Goal: Transaction & Acquisition: Purchase product/service

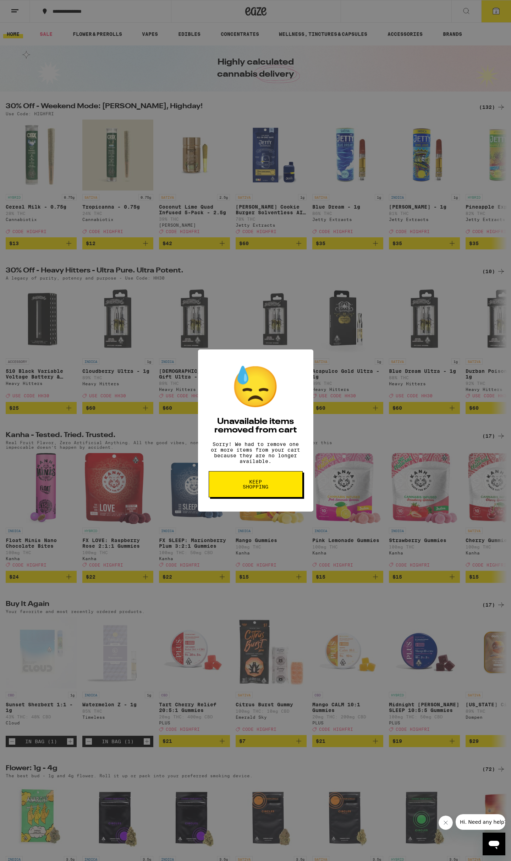
click at [274, 490] on button "Keep Shopping" at bounding box center [256, 484] width 94 height 26
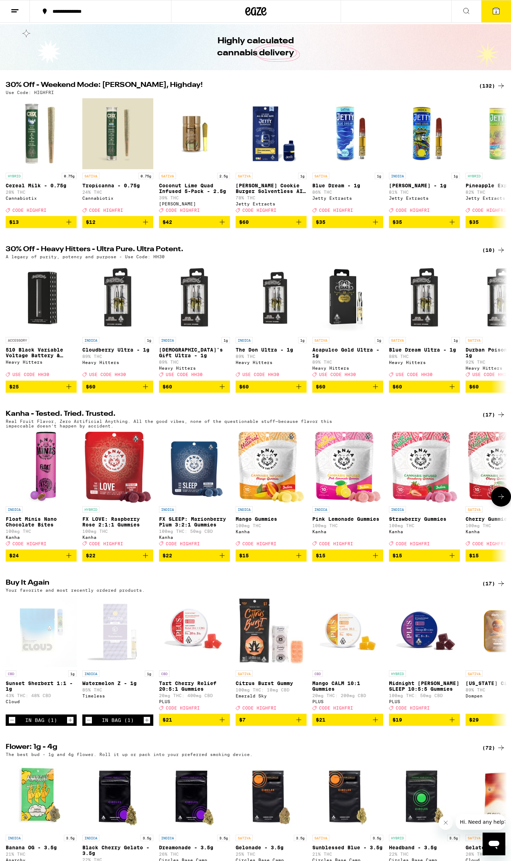
scroll to position [37, 0]
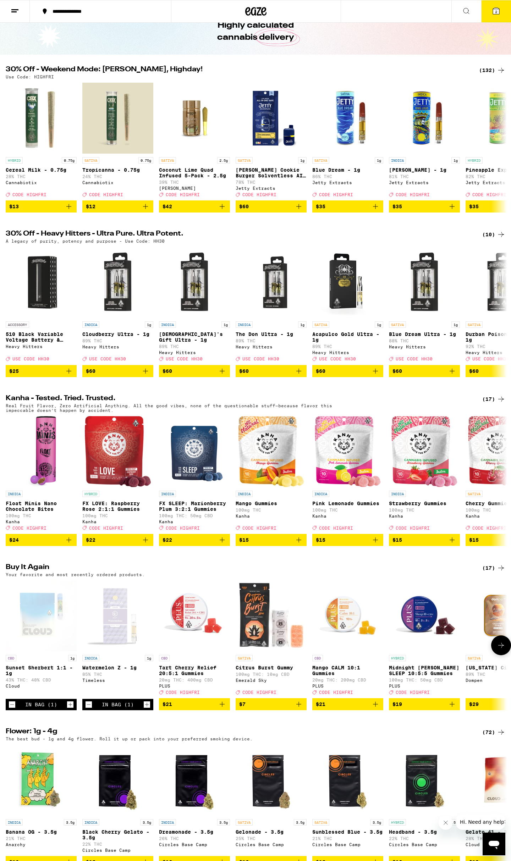
click at [89, 709] on icon "Decrement" at bounding box center [89, 705] width 6 height 9
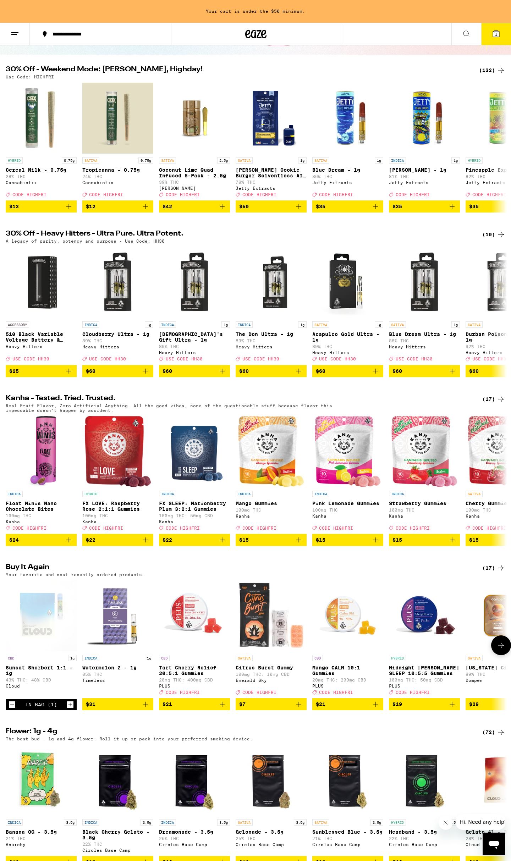
click at [11, 709] on icon "Decrement" at bounding box center [12, 705] width 6 height 9
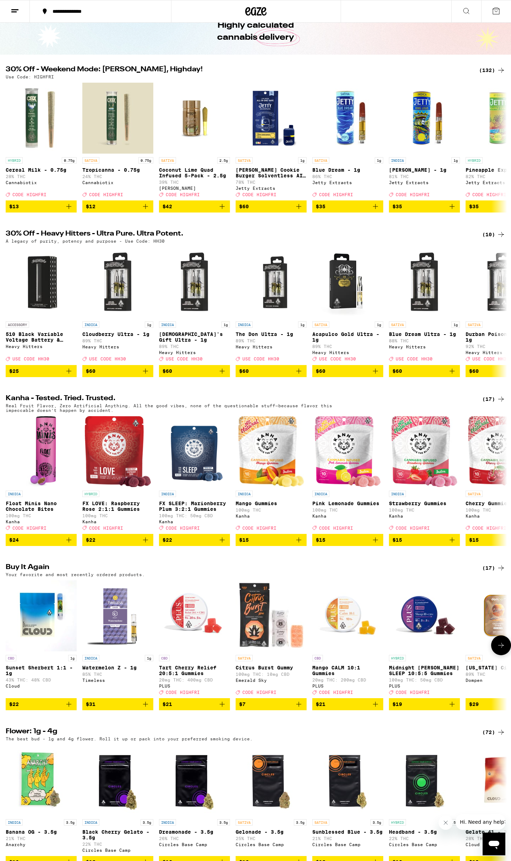
click at [71, 709] on icon "Add to bag" at bounding box center [69, 704] width 9 height 9
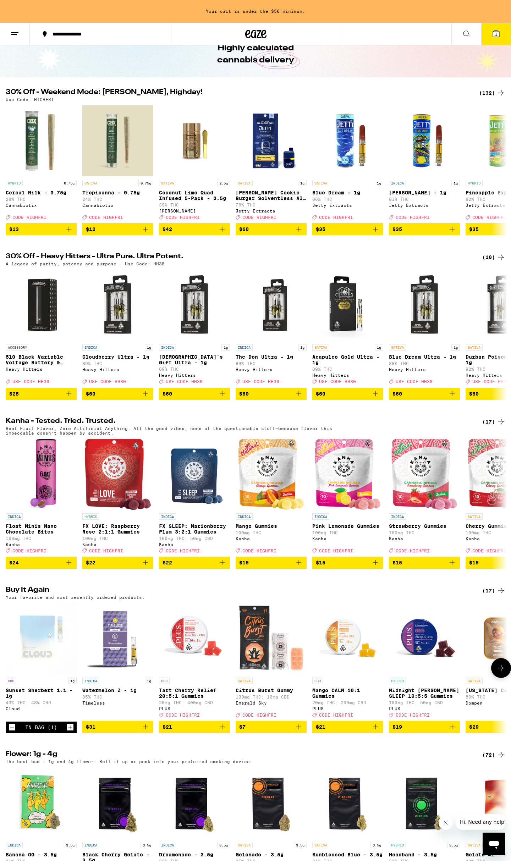
scroll to position [60, 0]
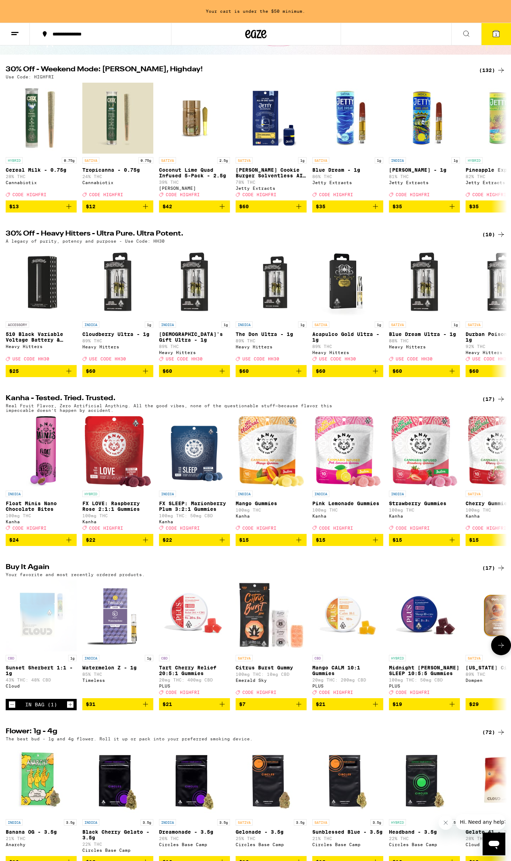
click at [148, 709] on icon "Add to bag" at bounding box center [145, 704] width 9 height 9
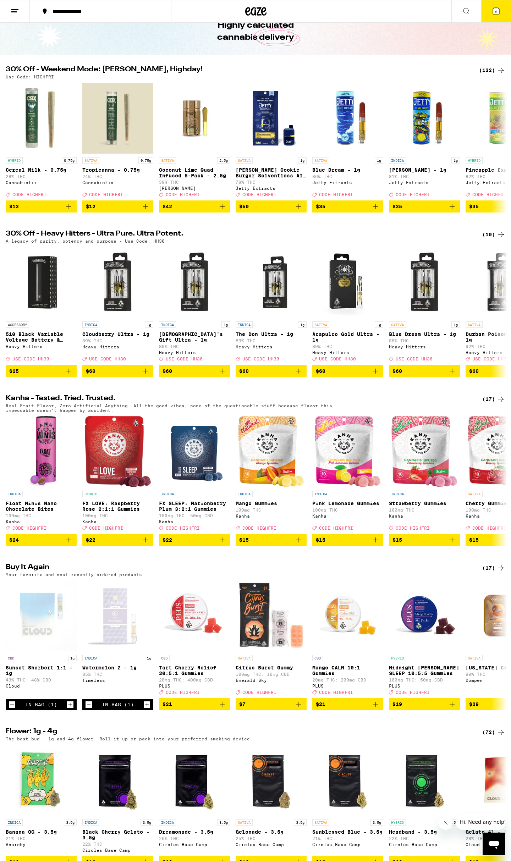
click at [498, 572] on icon at bounding box center [501, 568] width 9 height 9
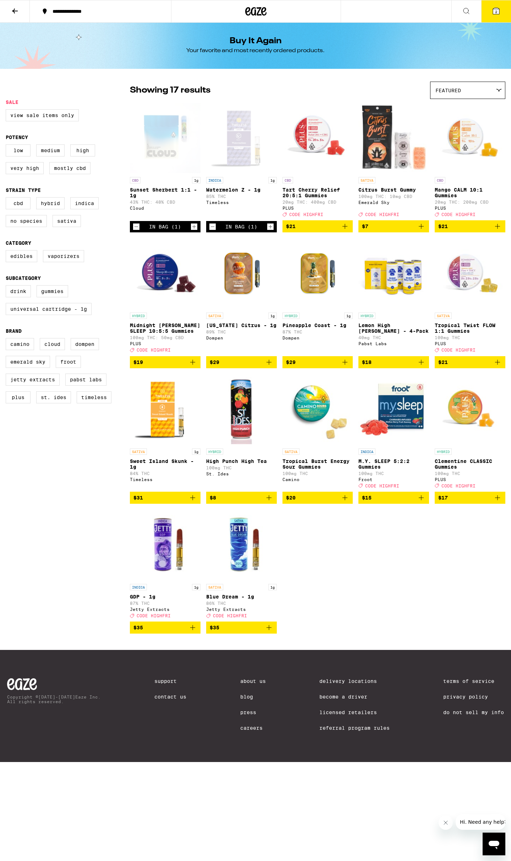
click at [196, 502] on icon "Add to bag" at bounding box center [192, 498] width 9 height 9
click at [311, 149] on img "Open page for Tart Cherry Relief 20:5:1 Gummies from PLUS" at bounding box center [317, 138] width 71 height 71
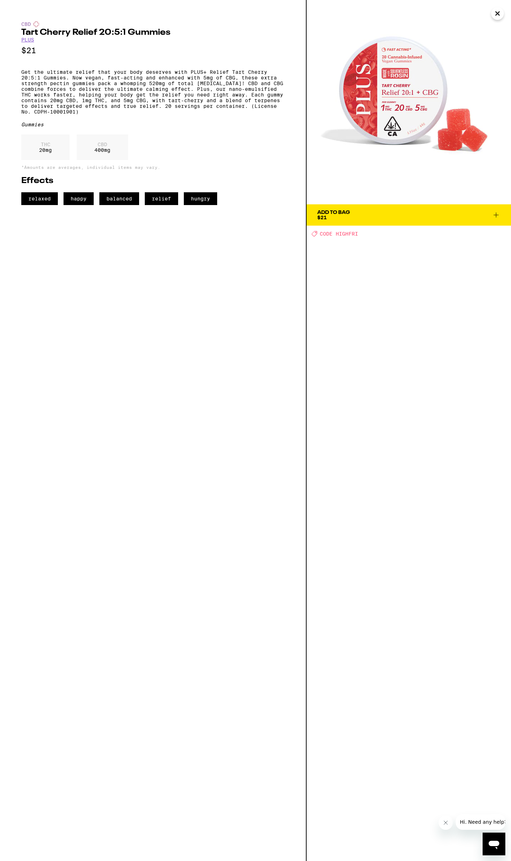
click at [495, 12] on icon "Close" at bounding box center [497, 13] width 9 height 11
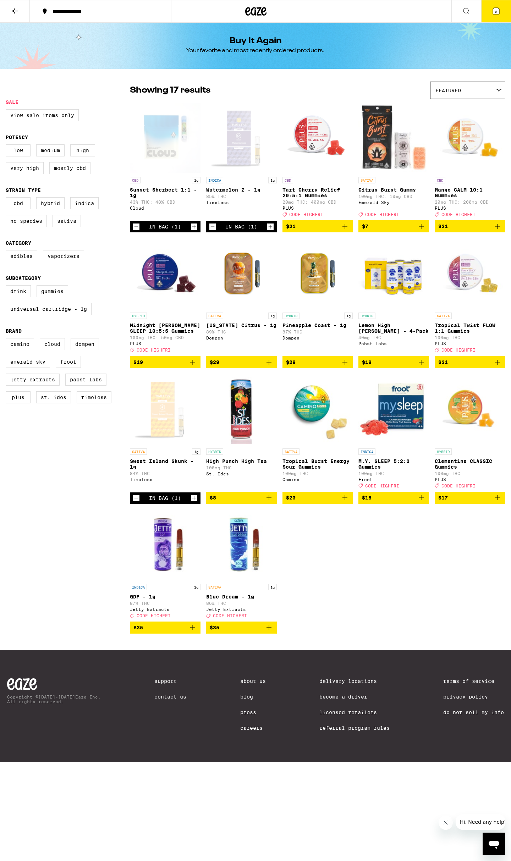
click at [347, 231] on icon "Add to bag" at bounding box center [345, 226] width 9 height 9
click at [495, 15] on icon at bounding box center [496, 11] width 9 height 9
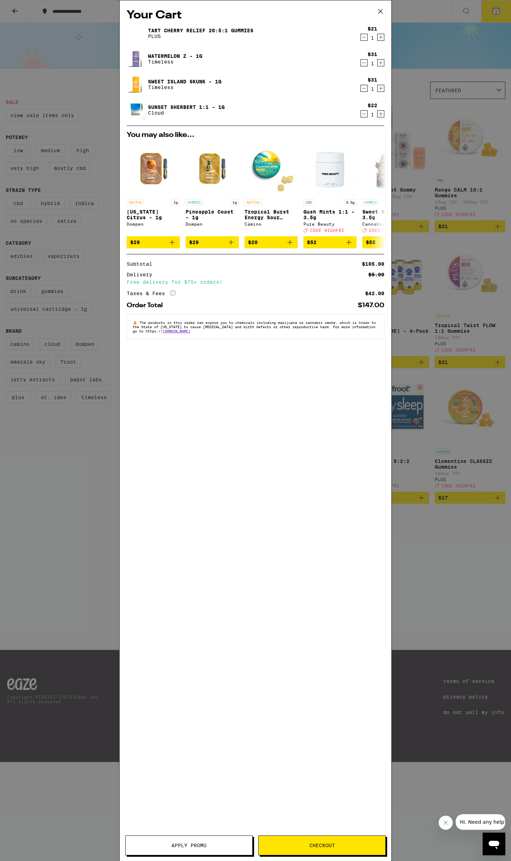
click at [64, 514] on div "Your Cart Tart Cherry Relief 20:5:1 Gummies PLUS $21 1 Watermelon Z - 1g Timele…" at bounding box center [255, 430] width 511 height 861
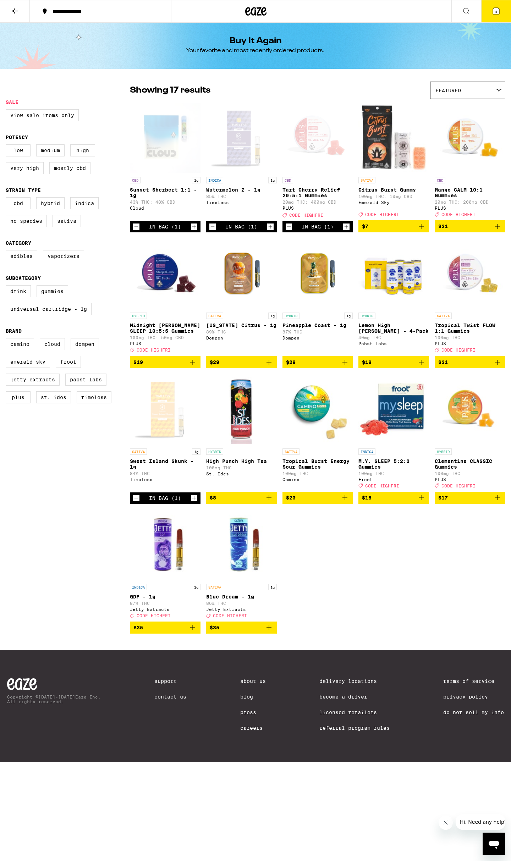
click at [490, 15] on button "4" at bounding box center [496, 11] width 30 height 22
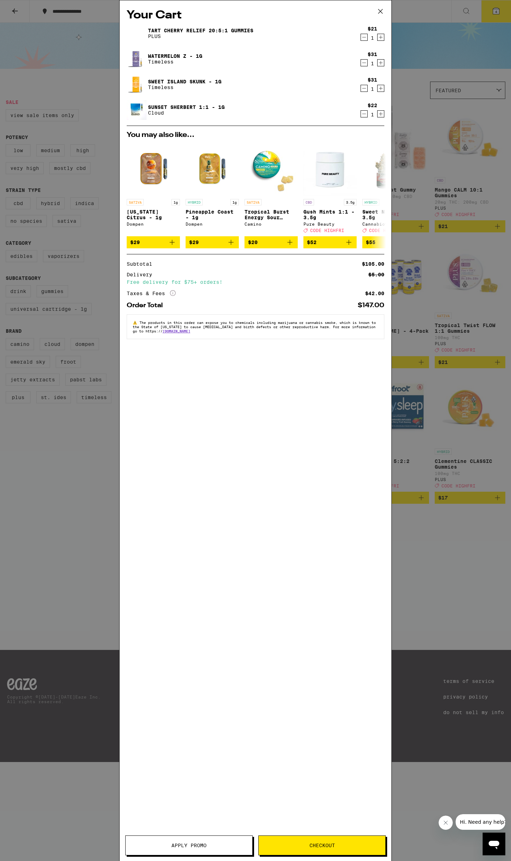
click at [229, 849] on button "Apply Promo" at bounding box center [188, 846] width 127 height 20
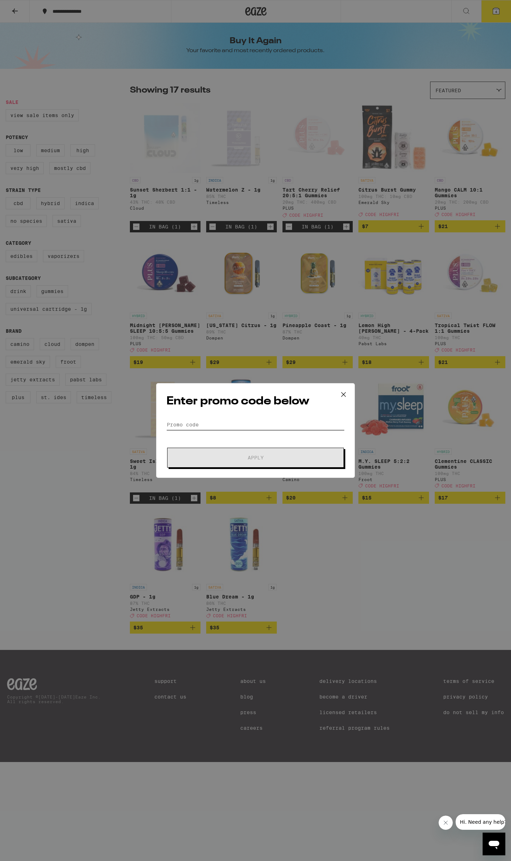
click at [279, 421] on input "Promo Code" at bounding box center [255, 424] width 178 height 11
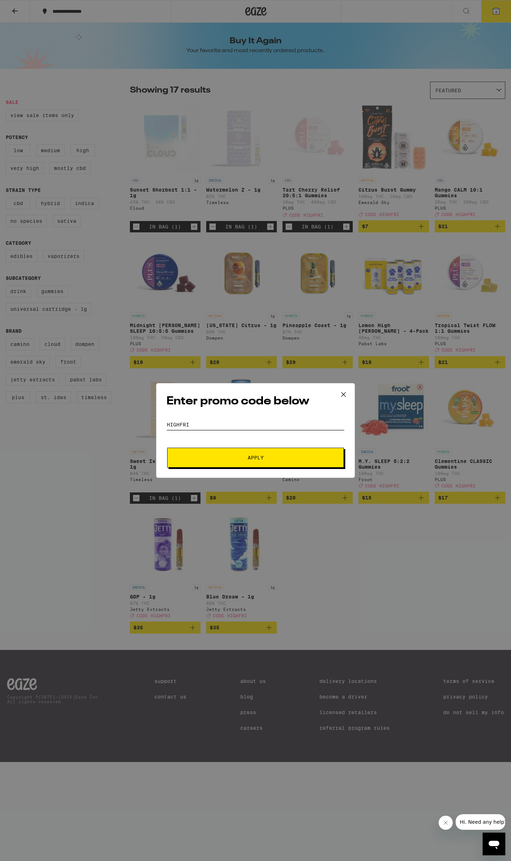
type input "highfri"
click at [271, 450] on button "Apply" at bounding box center [255, 458] width 177 height 20
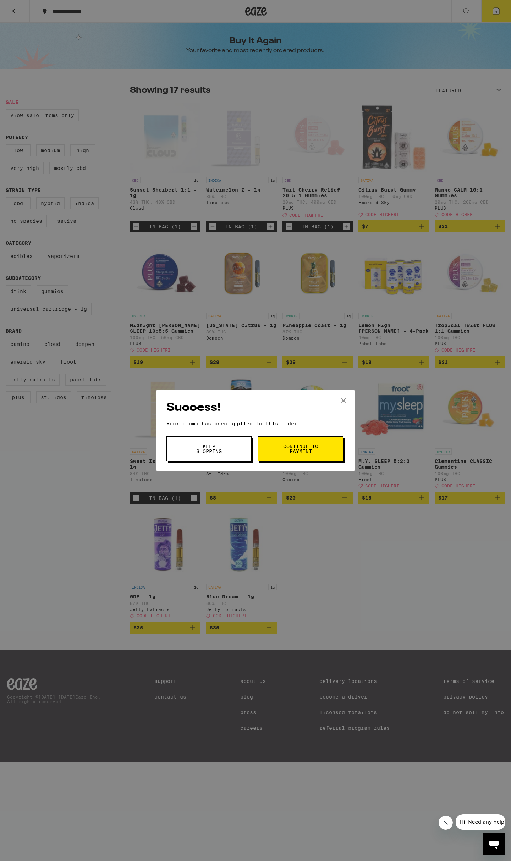
click at [222, 448] on span "Keep Shopping" at bounding box center [209, 449] width 36 height 10
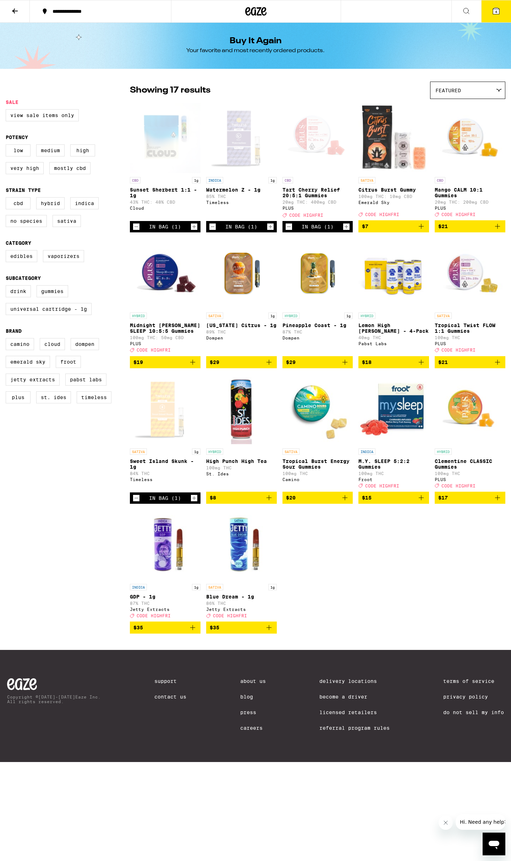
click at [22, 10] on button at bounding box center [15, 11] width 30 height 22
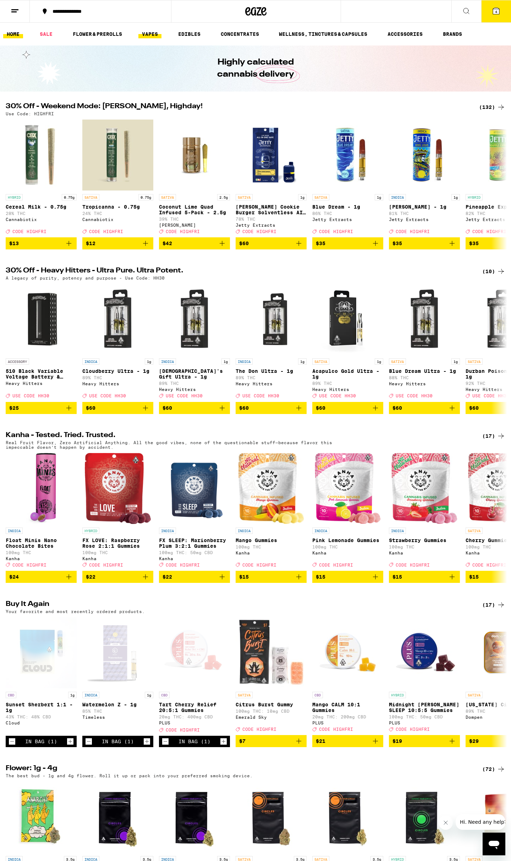
click at [157, 34] on link "VAPES" at bounding box center [149, 34] width 23 height 9
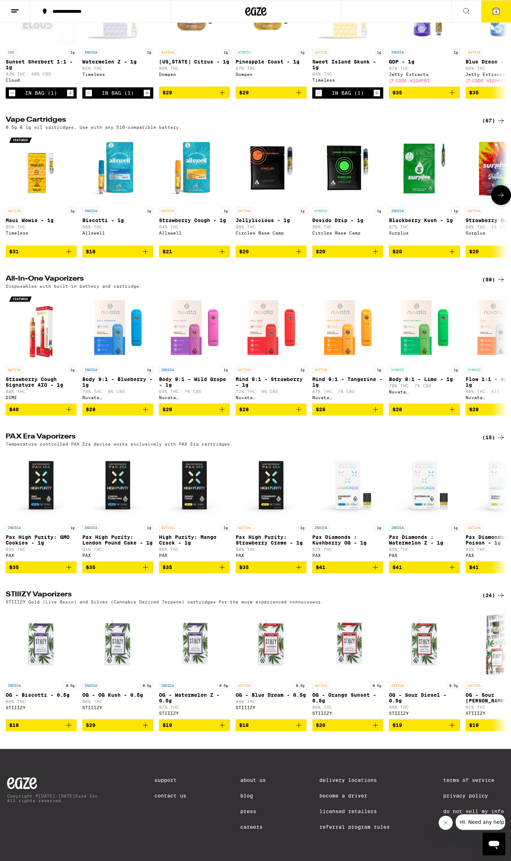
scroll to position [171, 0]
click at [42, 116] on h2 "Vape Cartridges" at bounding box center [238, 120] width 465 height 9
click at [490, 116] on div "(67)" at bounding box center [493, 120] width 23 height 9
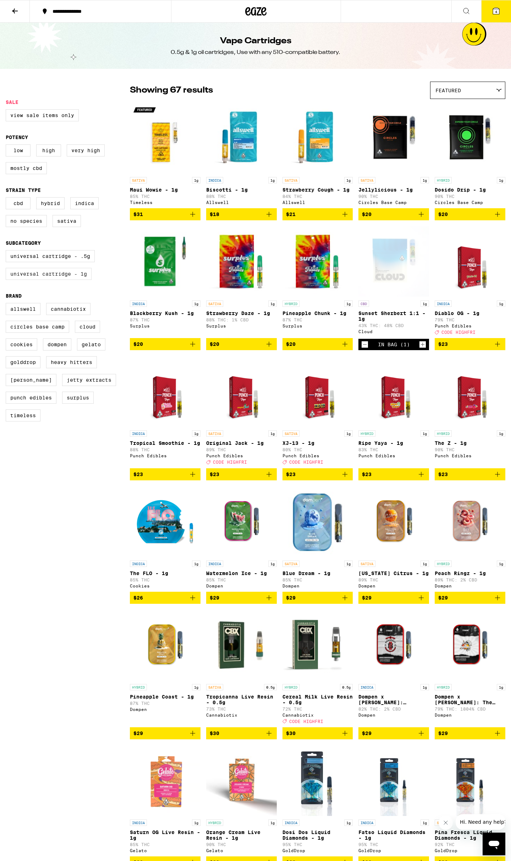
click at [68, 280] on label "Universal Cartridge - 1g" at bounding box center [49, 274] width 86 height 12
click at [7, 252] on input "Universal Cartridge - 1g" at bounding box center [7, 251] width 0 height 0
checkbox input "true"
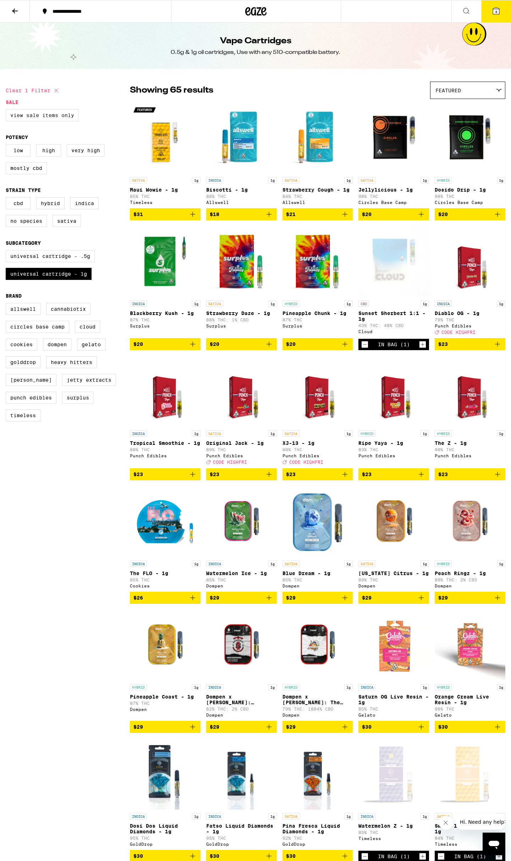
click at [31, 116] on label "View Sale Items Only" at bounding box center [42, 115] width 73 height 12
click at [7, 111] on input "View Sale Items Only" at bounding box center [7, 110] width 0 height 0
checkbox input "true"
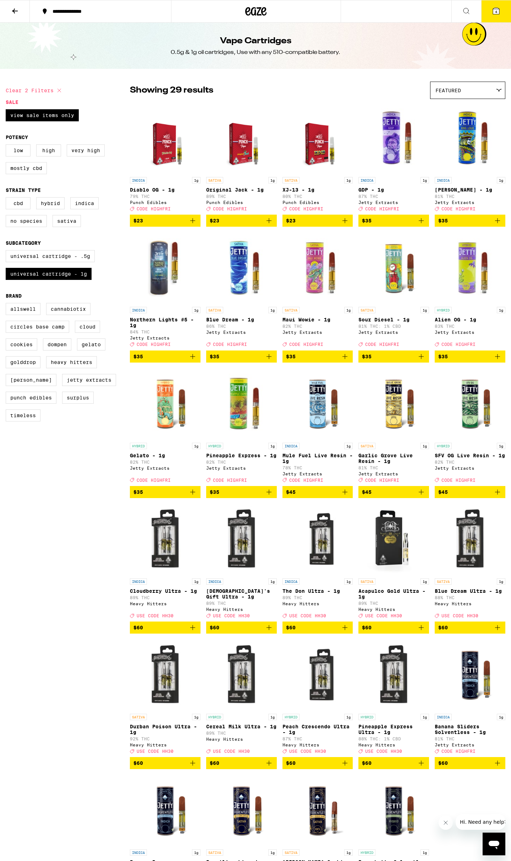
click at [498, 18] on button "4" at bounding box center [496, 11] width 30 height 22
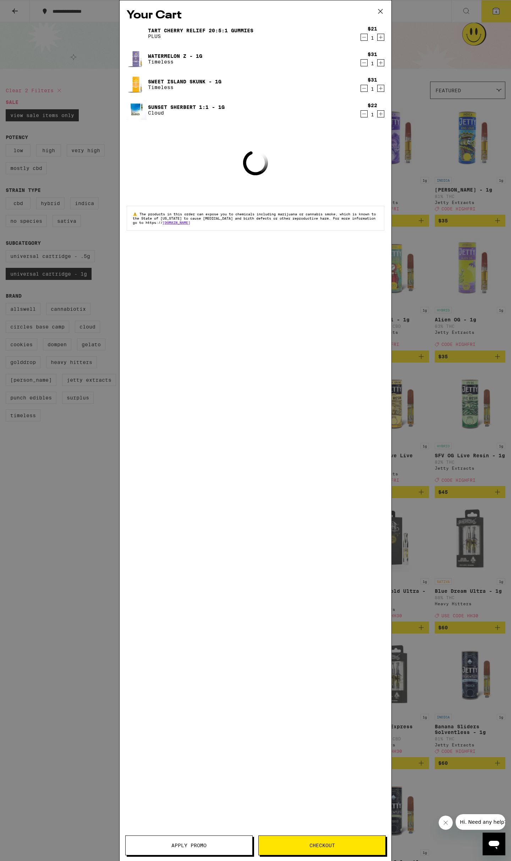
click at [340, 845] on span "Checkout" at bounding box center [322, 845] width 127 height 5
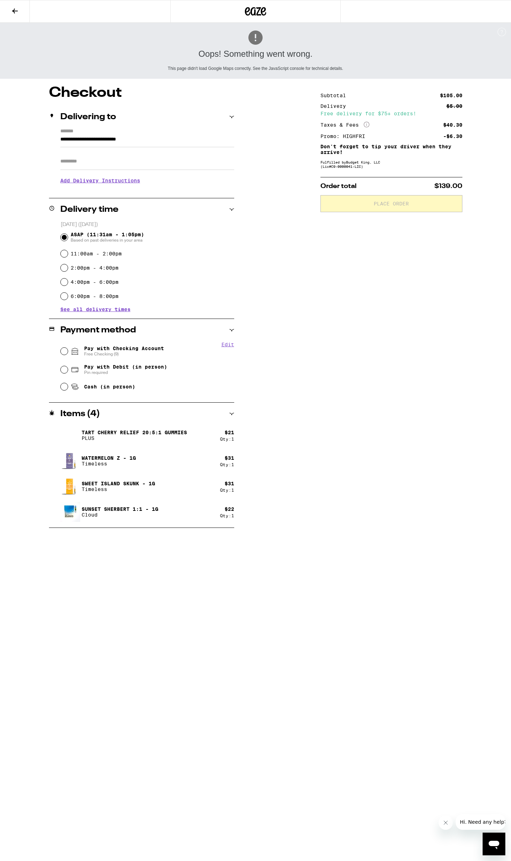
click at [144, 351] on span "Pay with Checking Account Free Checking (9)" at bounding box center [124, 351] width 80 height 11
click at [68, 351] on input "Pay with Checking Account Free Checking (9)" at bounding box center [64, 351] width 7 height 7
radio input "true"
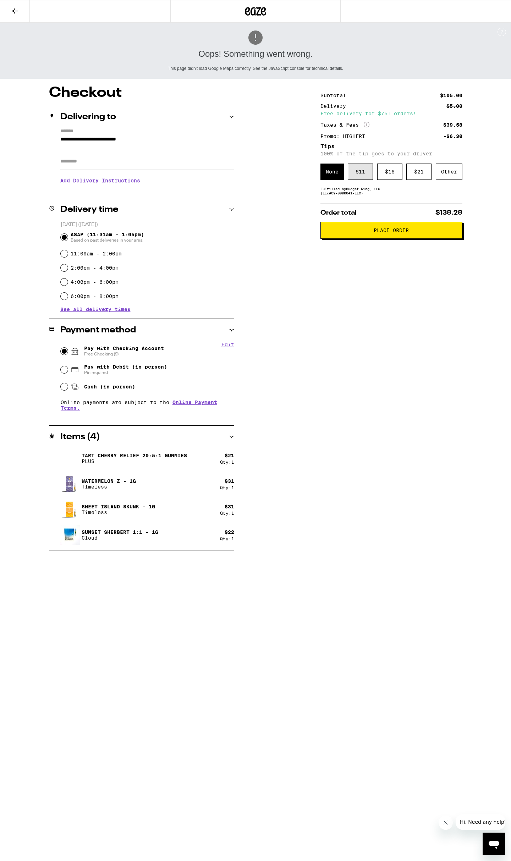
click at [361, 180] on div "$ 11" at bounding box center [360, 172] width 25 height 16
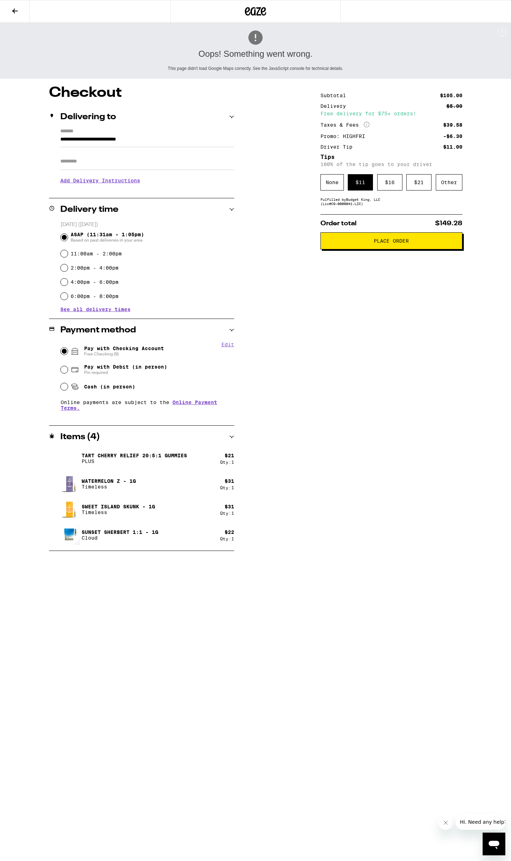
click at [396, 243] on span "Place Order" at bounding box center [391, 240] width 35 height 5
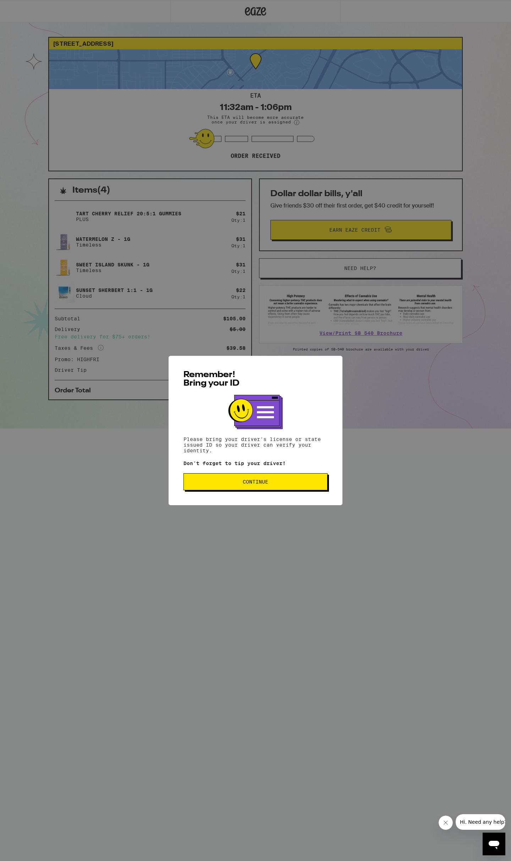
click at [275, 484] on span "Continue" at bounding box center [256, 481] width 132 height 5
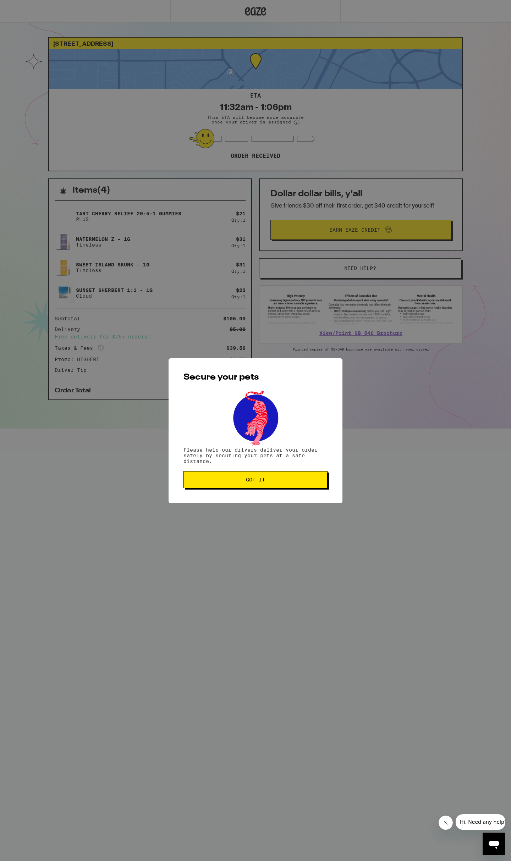
click at [257, 482] on span "Got it" at bounding box center [255, 479] width 19 height 5
